Goal: Check status

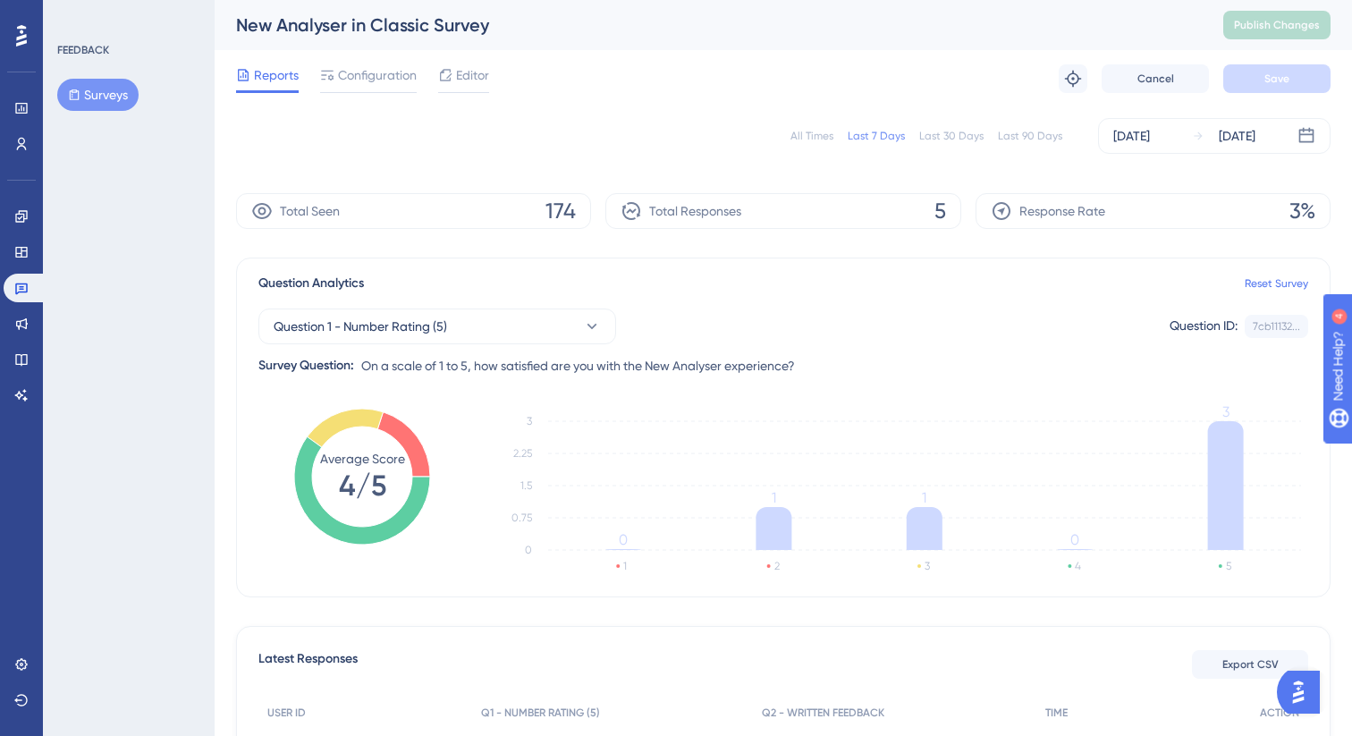
click at [722, 204] on span "Total Responses" at bounding box center [695, 210] width 92 height 21
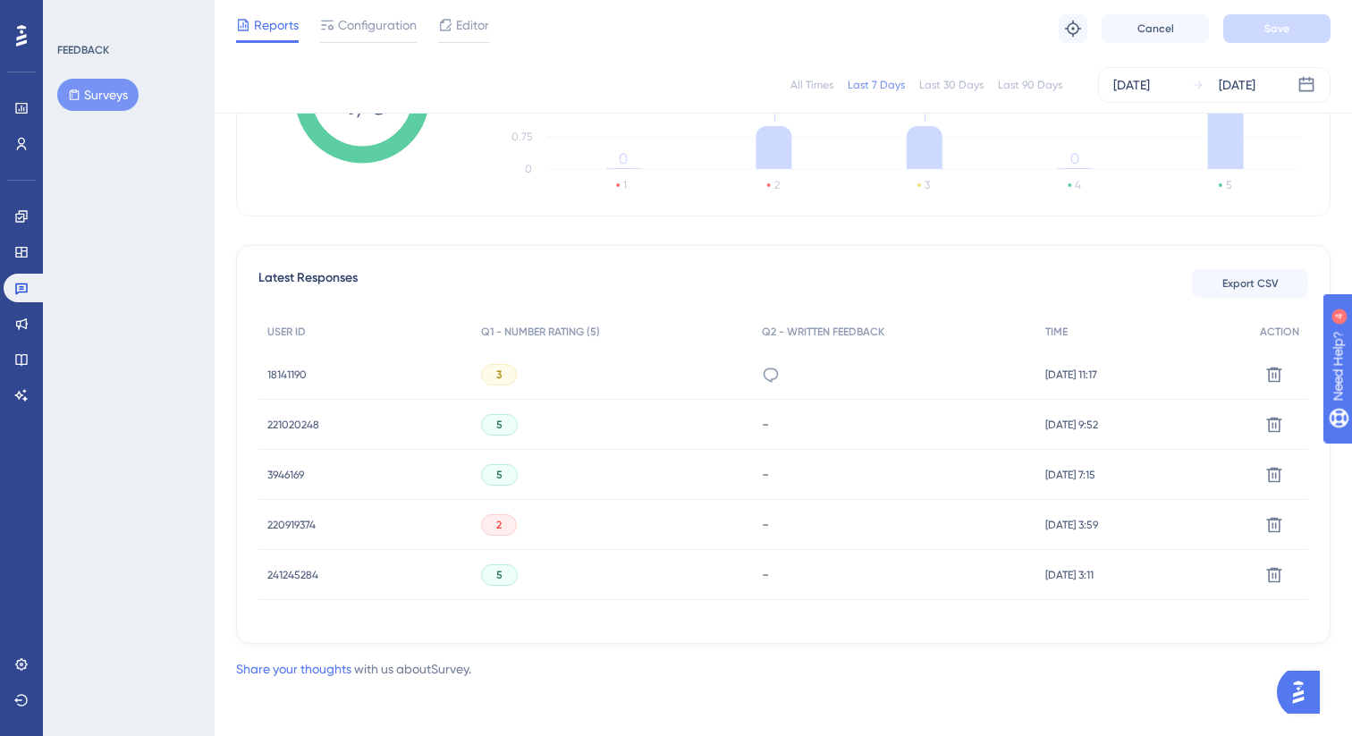
scroll to position [375, 0]
